Goal: Transaction & Acquisition: Purchase product/service

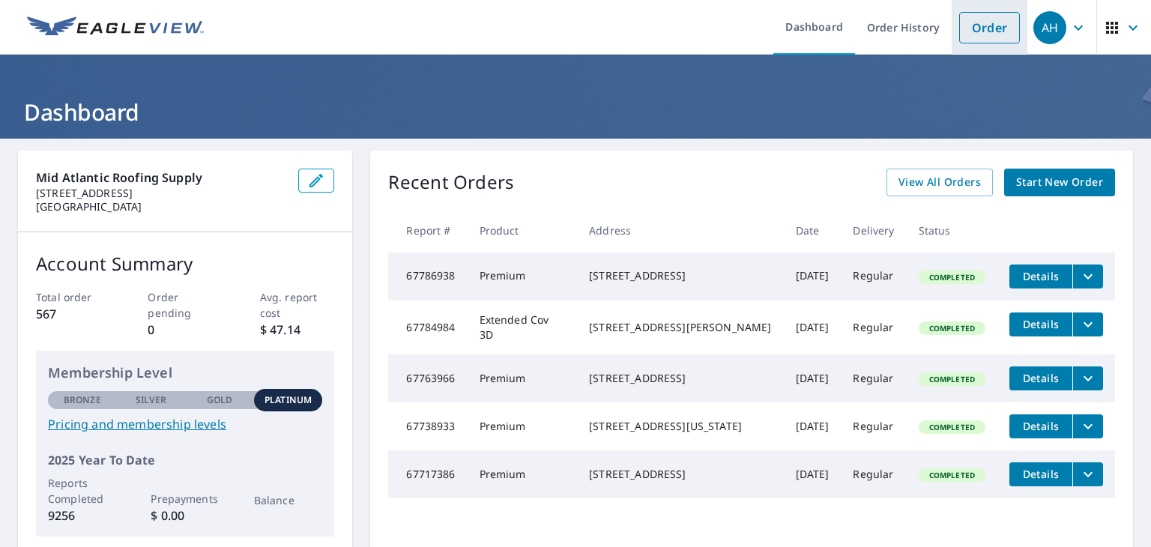
click at [964, 37] on link "Order" at bounding box center [989, 27] width 61 height 31
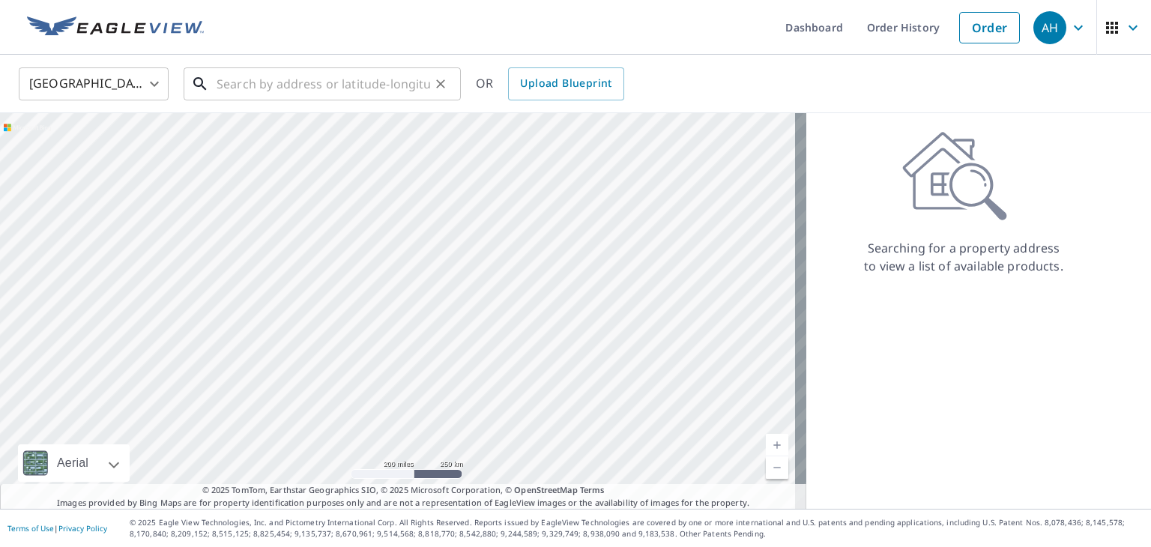
click at [280, 90] on input "text" at bounding box center [324, 84] width 214 height 42
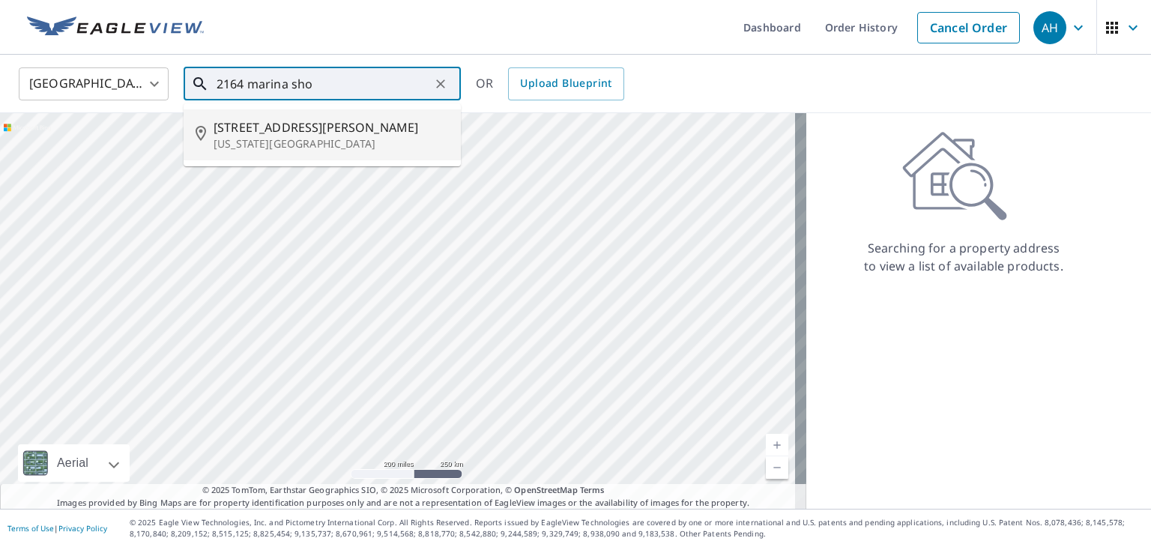
click at [274, 136] on p "[US_STATE][GEOGRAPHIC_DATA]" at bounding box center [331, 143] width 235 height 15
type input "[STREET_ADDRESS][PERSON_NAME][US_STATE][PERSON_NAME]"
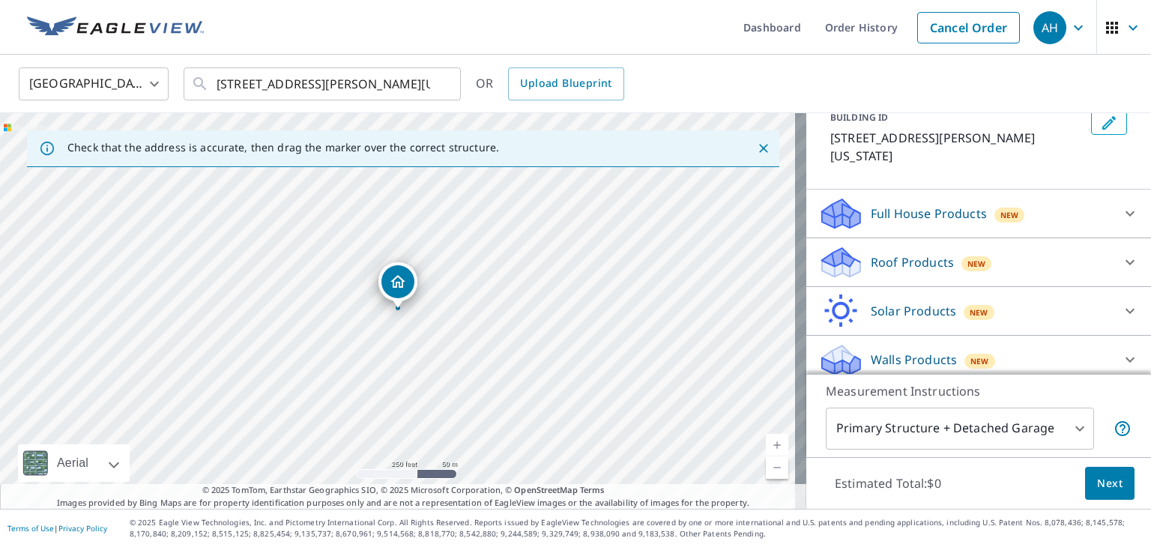
scroll to position [106, 0]
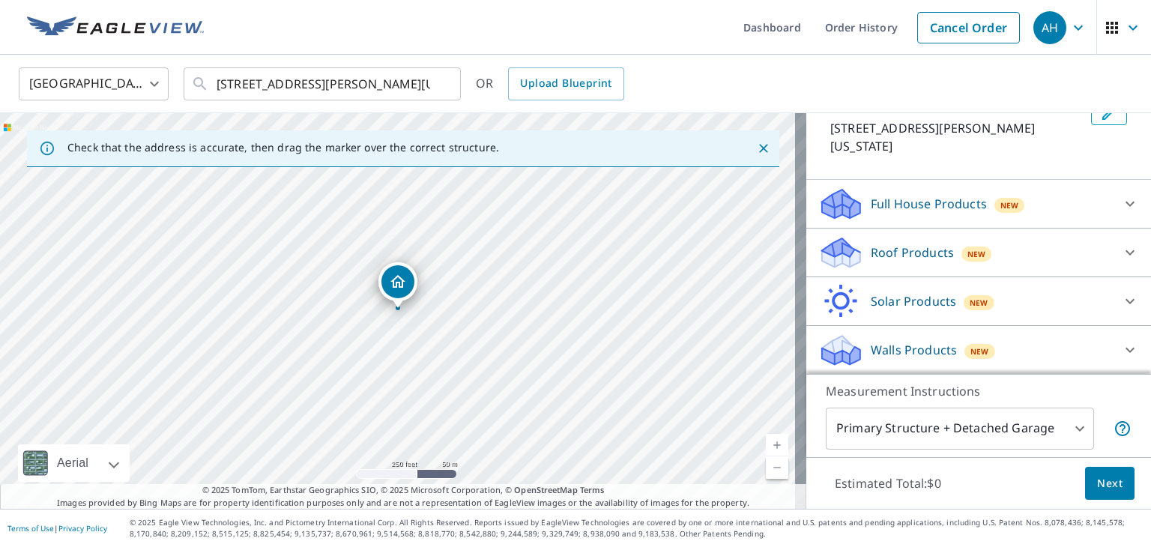
click at [1121, 244] on icon at bounding box center [1130, 253] width 18 height 18
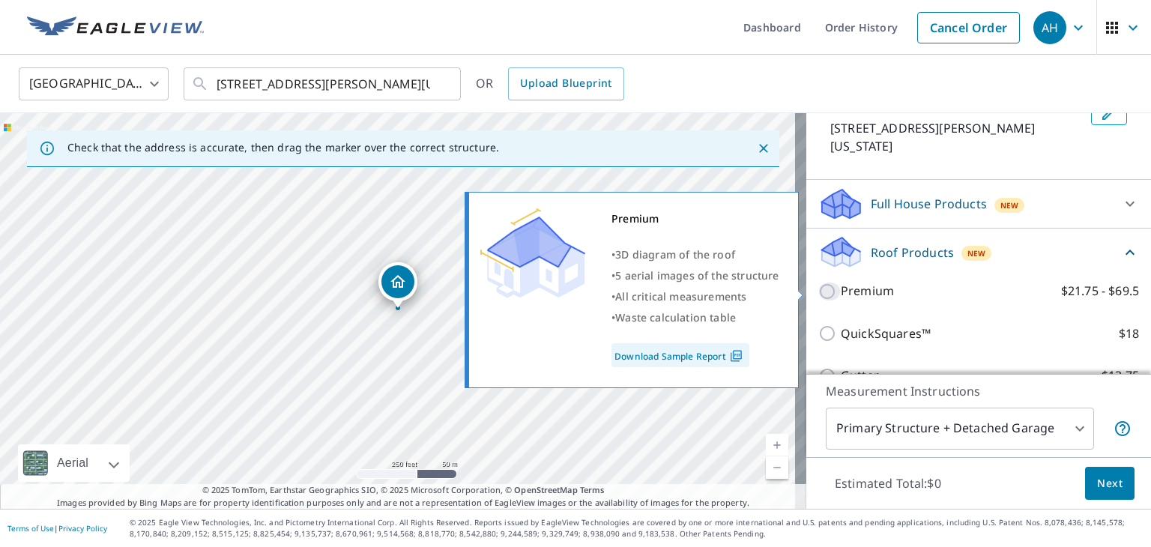
click at [822, 295] on input "Premium $21.75 - $69.5" at bounding box center [829, 292] width 22 height 18
checkbox input "true"
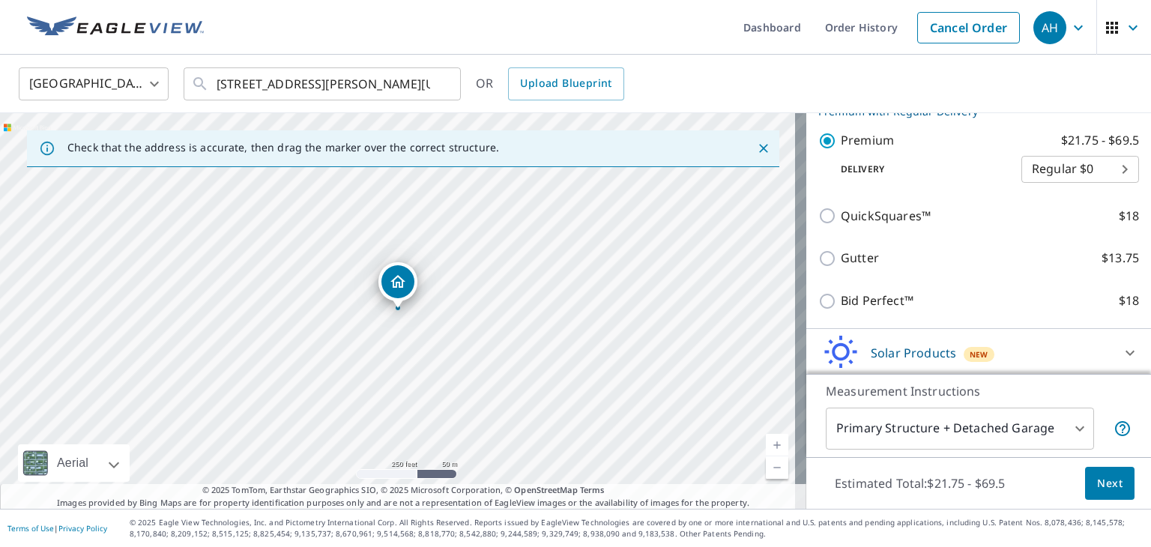
scroll to position [331, 0]
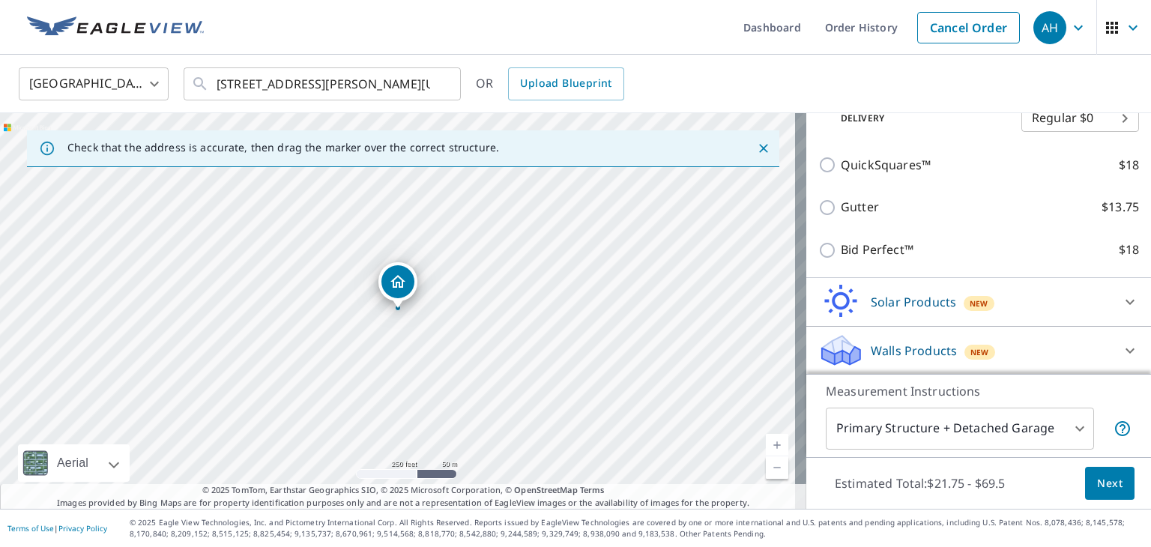
click at [1110, 489] on span "Next" at bounding box center [1109, 483] width 25 height 19
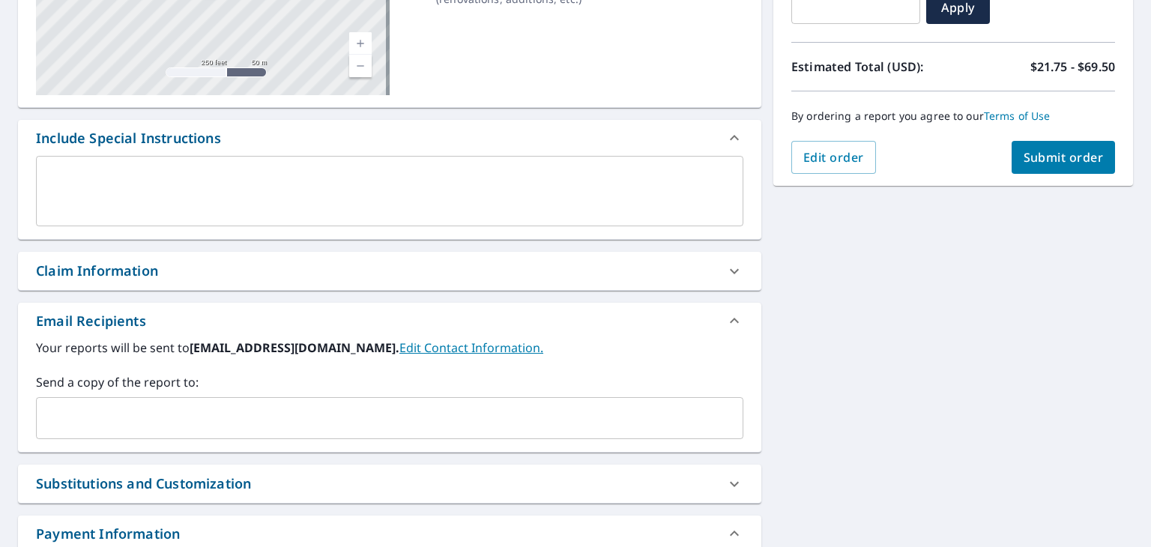
scroll to position [291, 0]
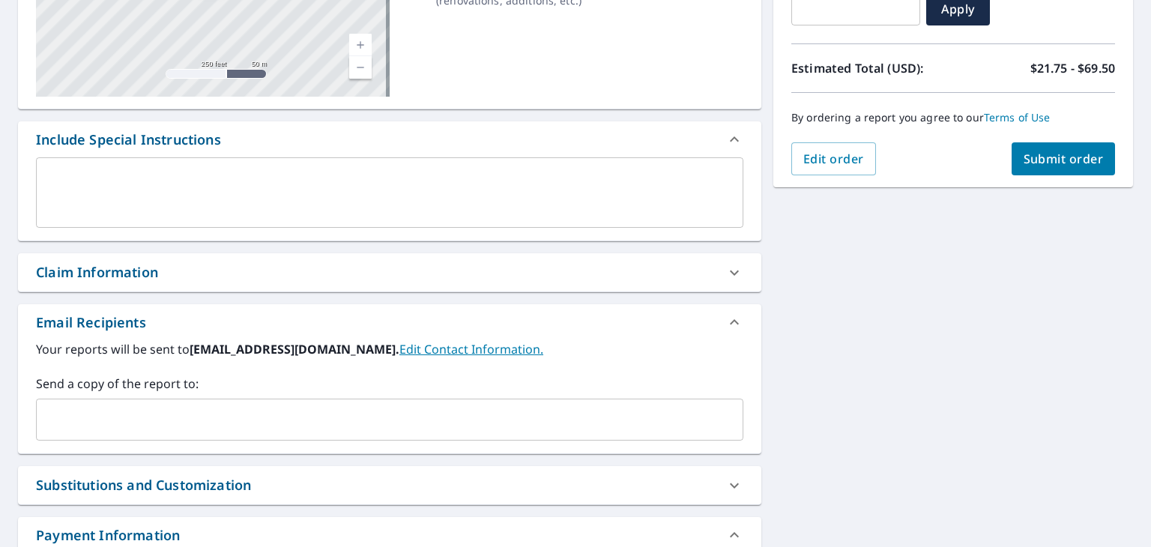
click at [797, 298] on div "[STREET_ADDRESS][PERSON_NAME][US_STATE][PERSON_NAME] Aerial Road A standard roa…" at bounding box center [575, 236] width 1151 height 777
click at [694, 274] on div "Claim Information" at bounding box center [376, 272] width 680 height 20
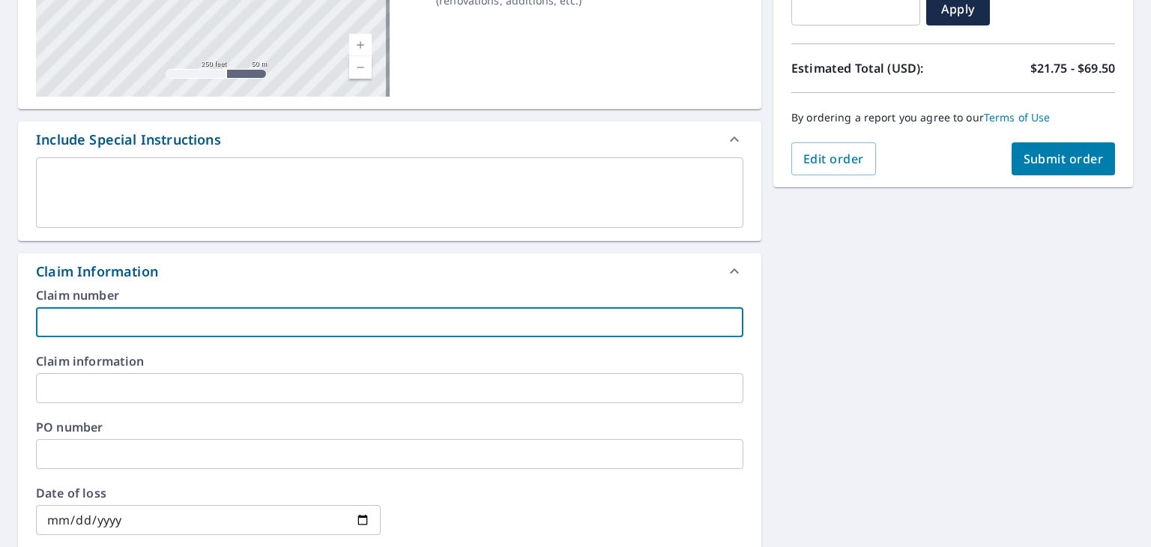
click at [537, 314] on input "text" at bounding box center [389, 322] width 707 height 30
type input "strong Ridge"
click at [166, 375] on input "text" at bounding box center [389, 388] width 707 height 30
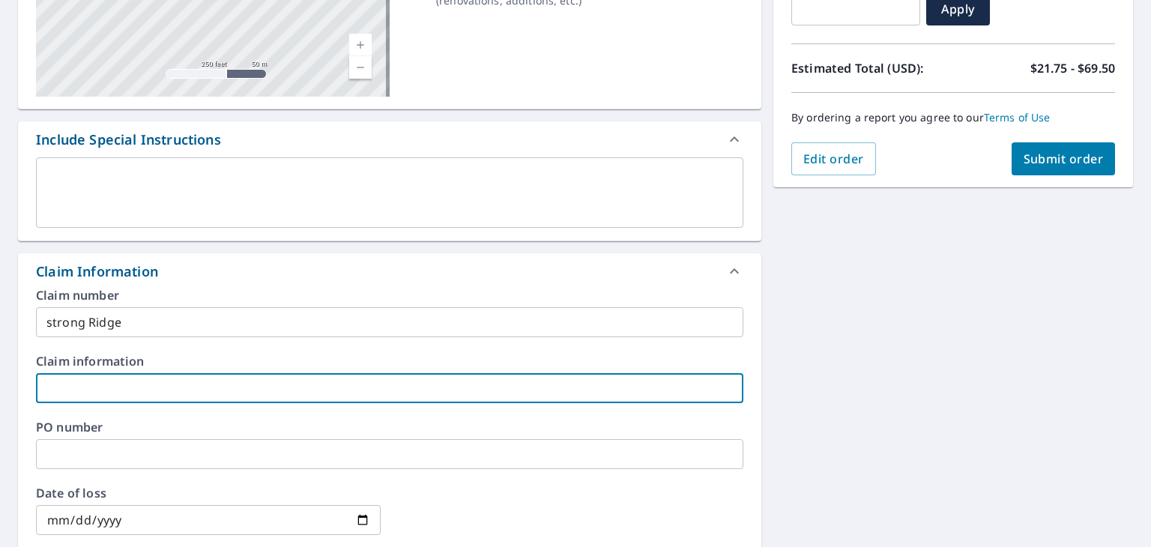
type input "Strong Ridge"
click at [157, 461] on input "text" at bounding box center [389, 454] width 707 height 30
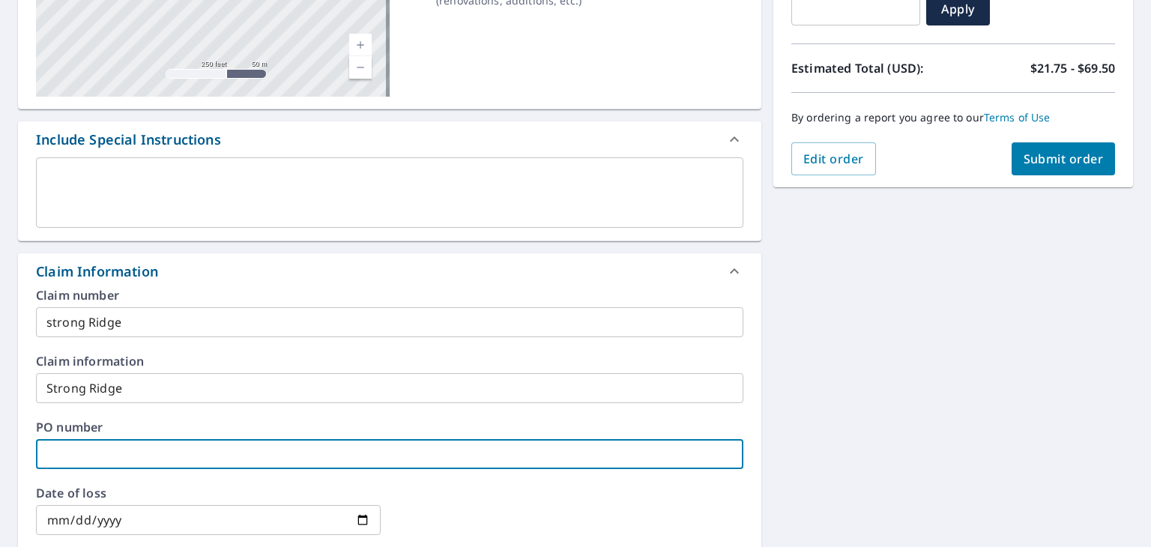
type input "Strong Ridge"
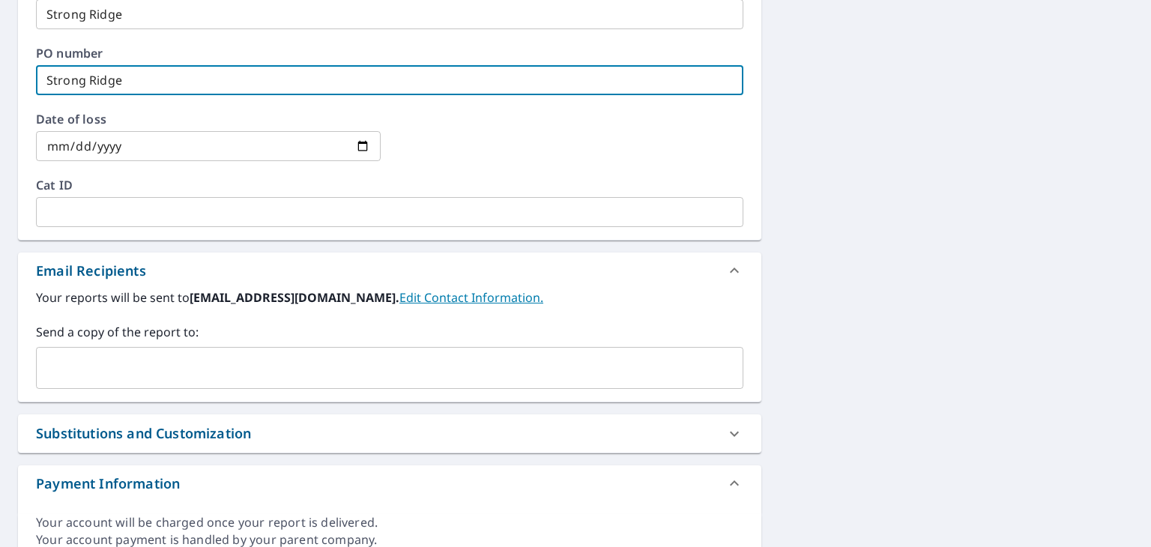
scroll to position [662, 0]
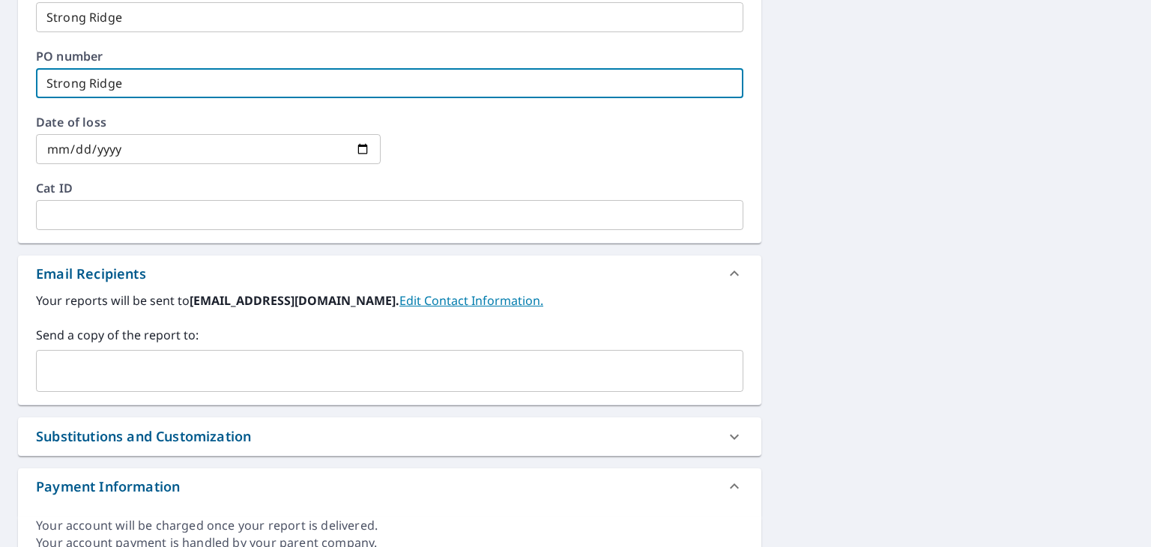
click at [159, 379] on input "text" at bounding box center [378, 371] width 671 height 28
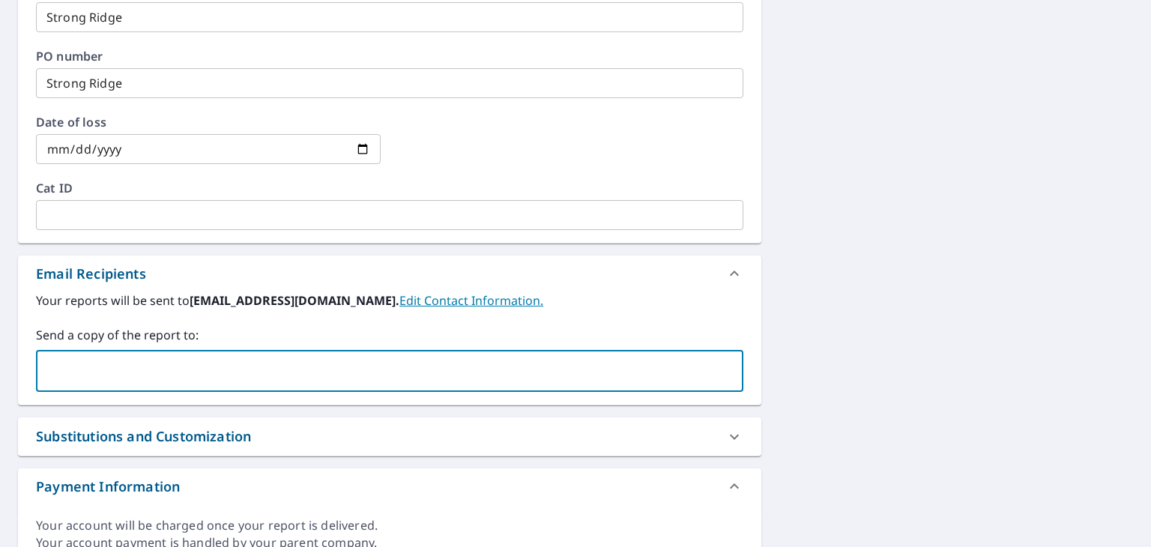
click at [159, 379] on input "text" at bounding box center [378, 371] width 671 height 28
type input "[PERSON_NAME][EMAIL_ADDRESS][DOMAIN_NAME]"
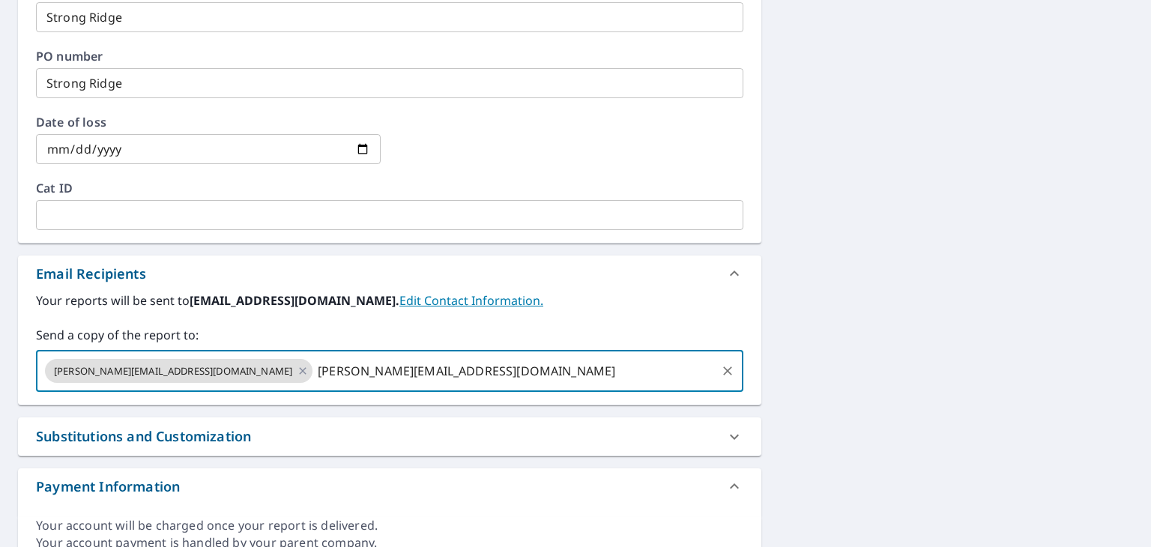
type input "[PERSON_NAME][EMAIL_ADDRESS][DOMAIN_NAME]"
type input "[EMAIL_ADDRESS][DOMAIN_NAME]"
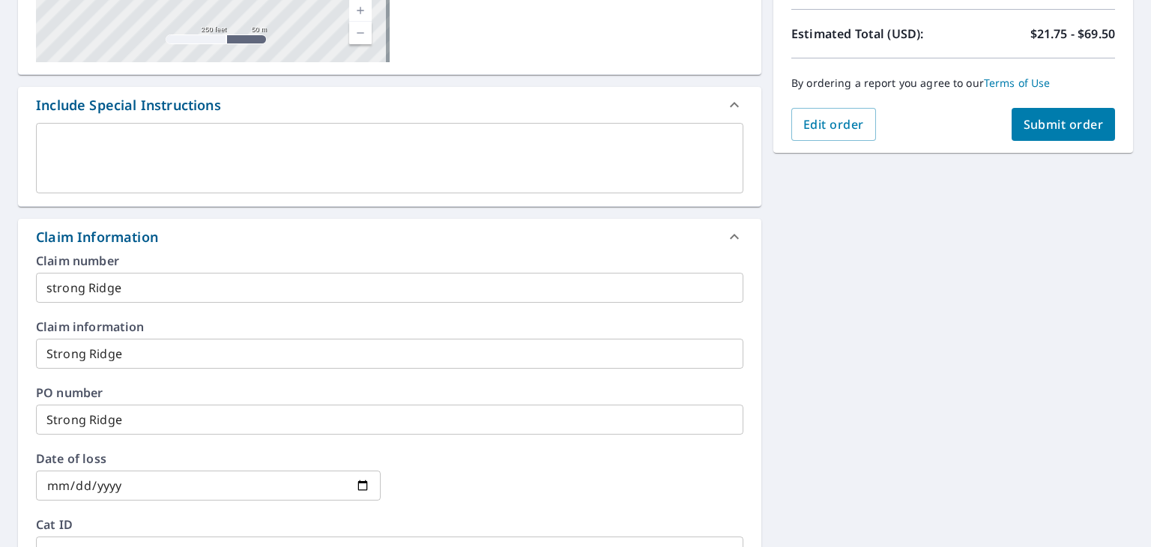
scroll to position [328, 0]
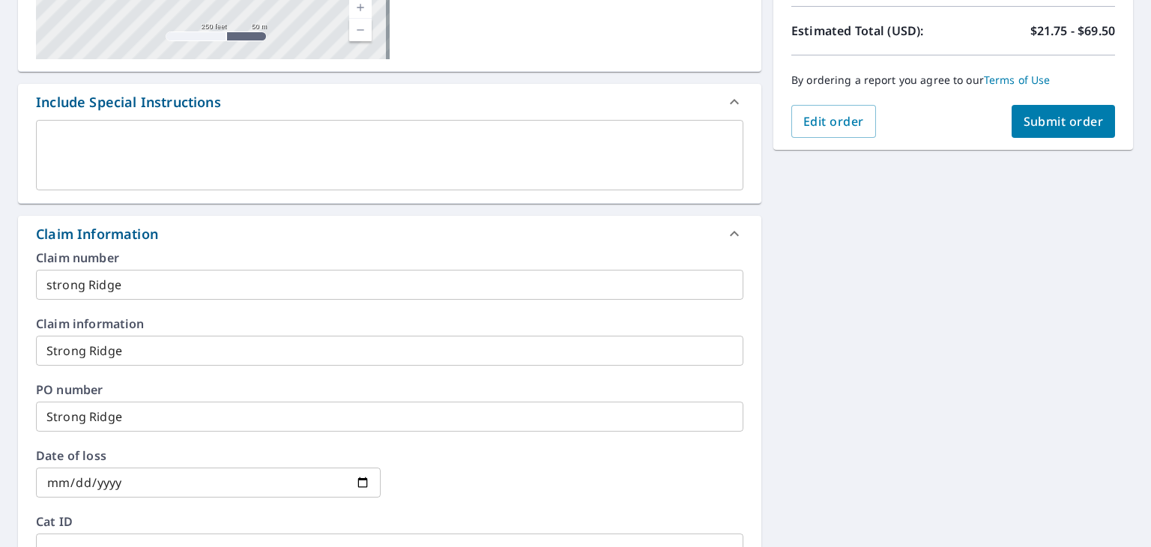
click at [1066, 117] on span "Submit order" at bounding box center [1064, 121] width 80 height 16
